Goal: Register for event/course

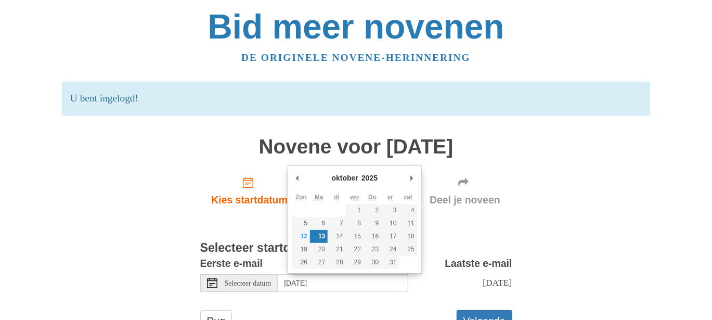
click at [321, 288] on input "[DATE]" at bounding box center [343, 283] width 130 height 18
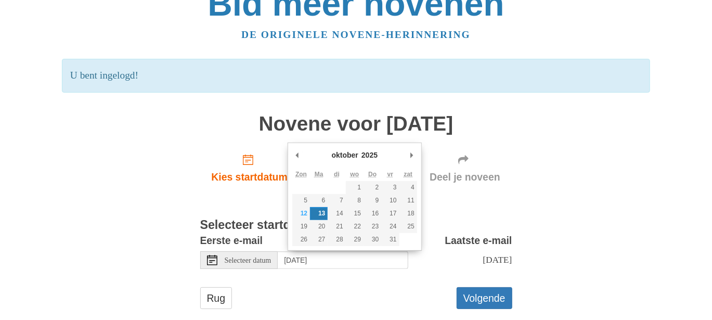
scroll to position [41, 0]
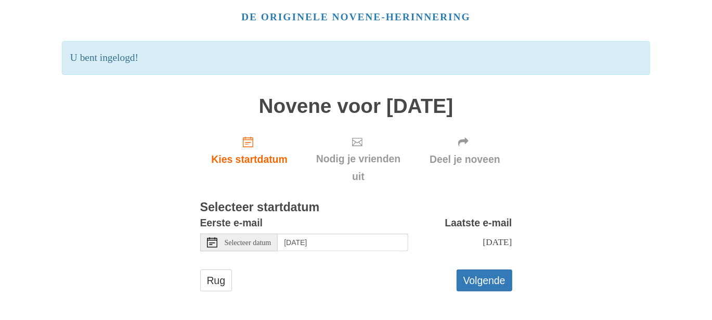
click at [238, 238] on font "Selecteer datum" at bounding box center [248, 242] width 47 height 8
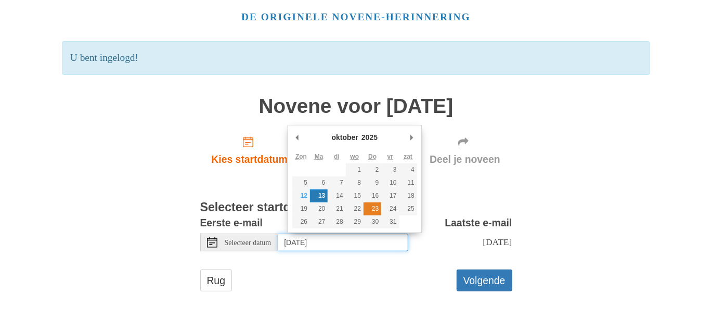
type input "Thursday, October 23rd"
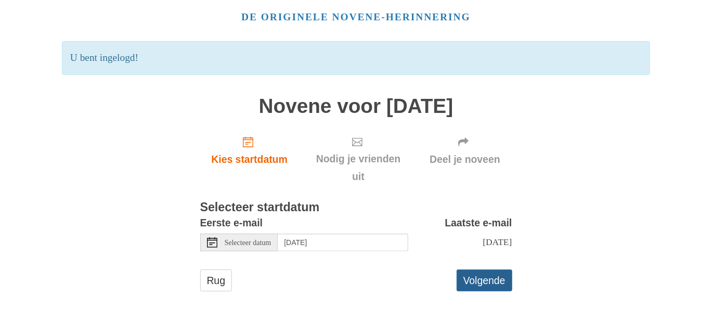
click at [485, 279] on font "Volgende" at bounding box center [485, 280] width 42 height 11
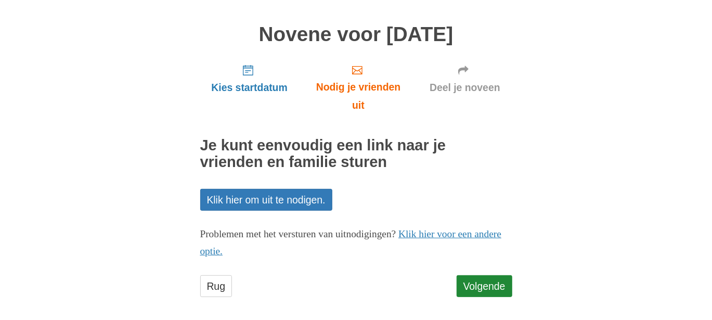
scroll to position [68, 0]
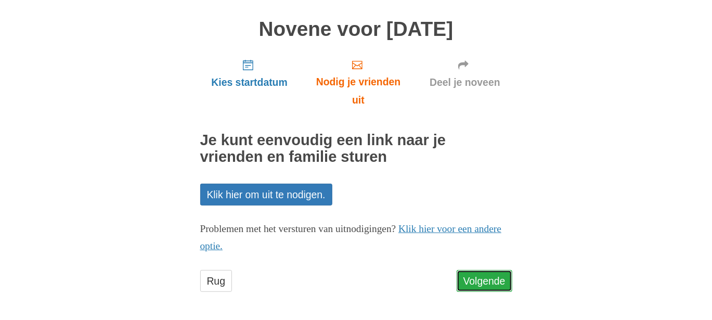
drag, startPoint x: 0, startPoint y: 0, endPoint x: 485, endPoint y: 279, distance: 559.9
click at [485, 279] on font "Volgende" at bounding box center [485, 280] width 42 height 11
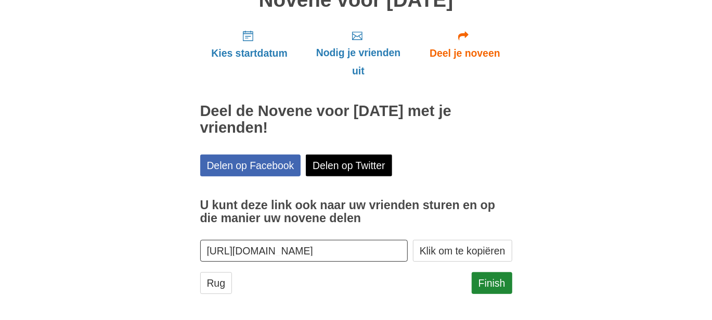
scroll to position [99, 0]
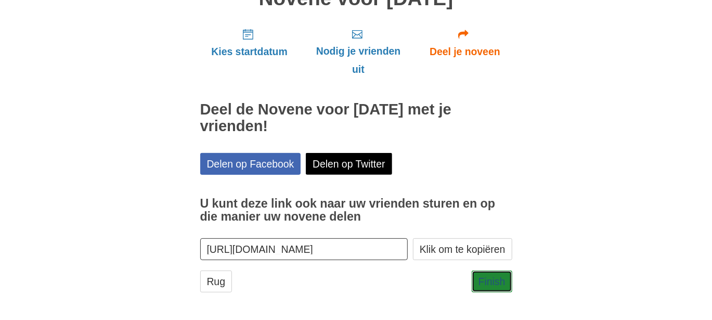
click at [485, 279] on font "Finish" at bounding box center [492, 281] width 27 height 11
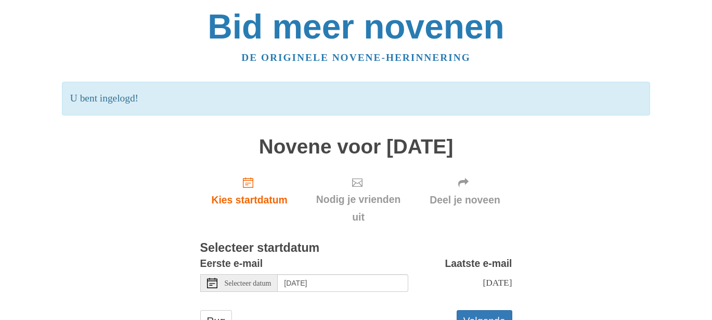
scroll to position [40, 0]
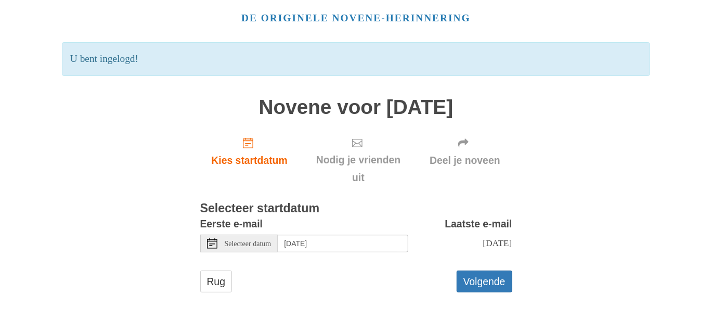
click at [272, 246] on font "Selecteer datum" at bounding box center [248, 244] width 47 height 8
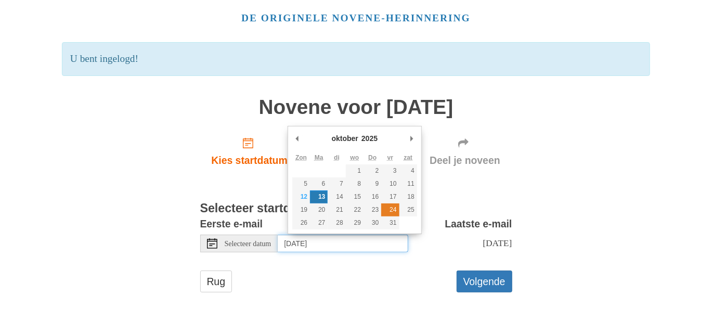
type input "[DATE]"
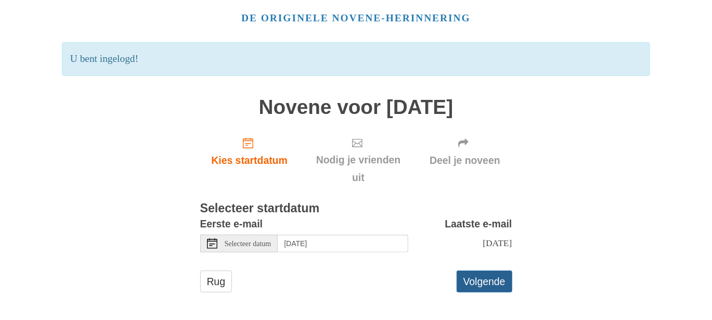
click at [473, 280] on font "Volgende" at bounding box center [485, 281] width 42 height 11
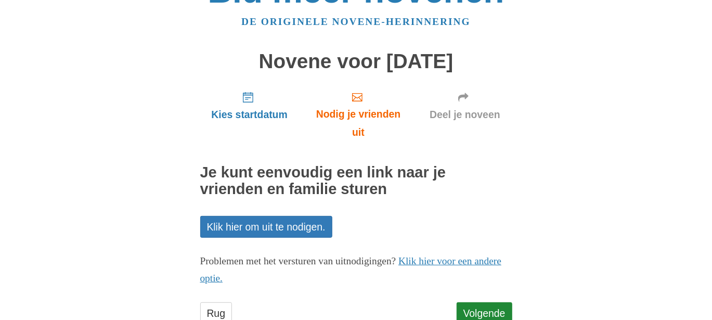
scroll to position [52, 0]
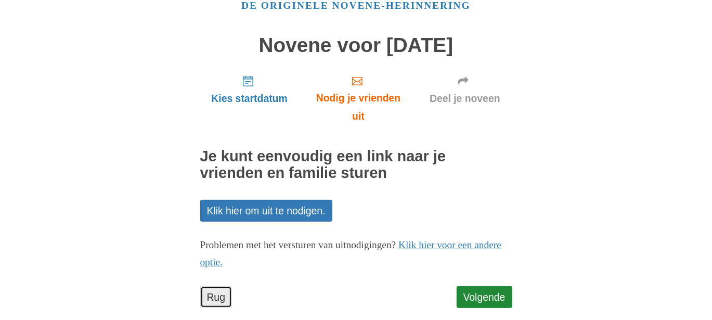
click at [218, 292] on font "Rug" at bounding box center [216, 296] width 19 height 11
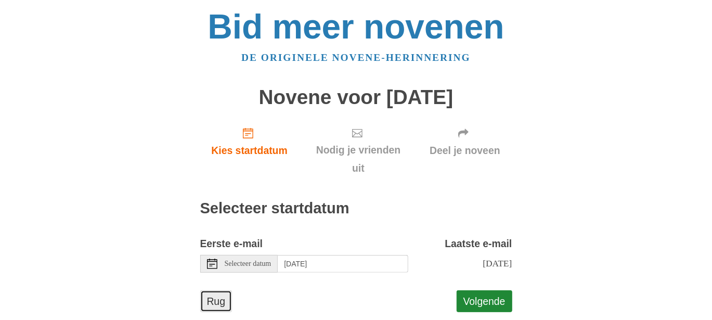
click at [216, 302] on font "Rug" at bounding box center [216, 301] width 19 height 11
